Goal: Information Seeking & Learning: Learn about a topic

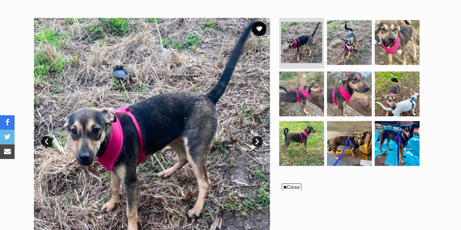
click at [384, 42] on img at bounding box center [397, 42] width 45 height 45
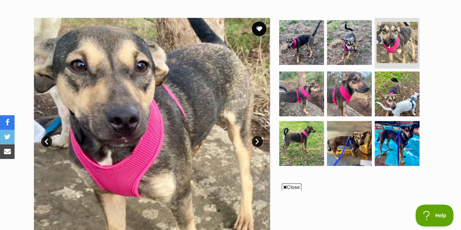
click at [388, 129] on img at bounding box center [397, 143] width 45 height 45
